Goal: Task Accomplishment & Management: Manage account settings

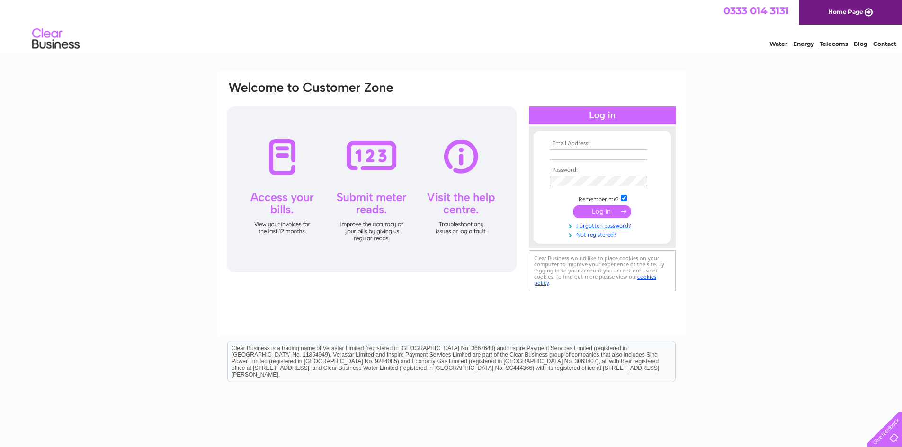
click at [595, 151] on input "text" at bounding box center [597, 155] width 97 height 10
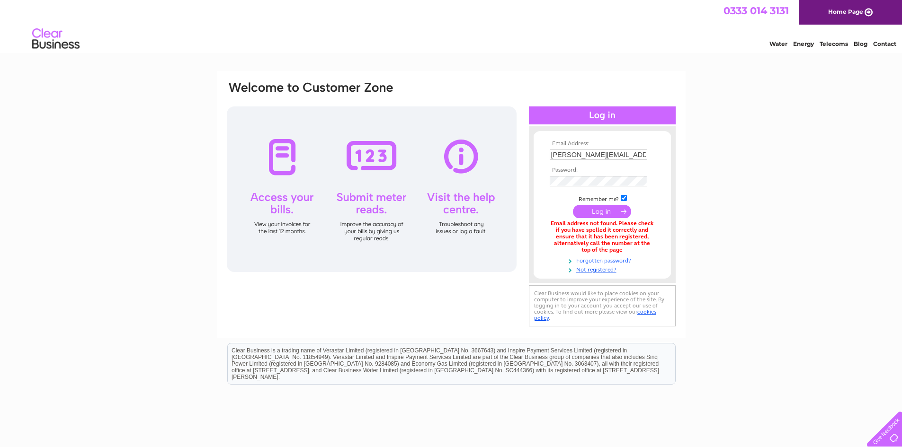
click at [605, 263] on link "Forgotten password?" at bounding box center [602, 260] width 107 height 9
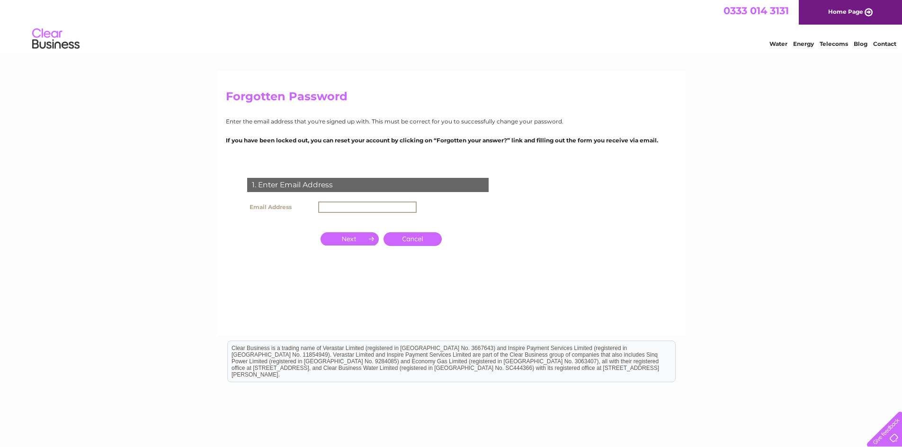
type input "[PERSON_NAME][EMAIL_ADDRESS][DOMAIN_NAME]"
click at [347, 236] on input "button" at bounding box center [349, 238] width 58 height 13
